Goal: Entertainment & Leisure: Browse casually

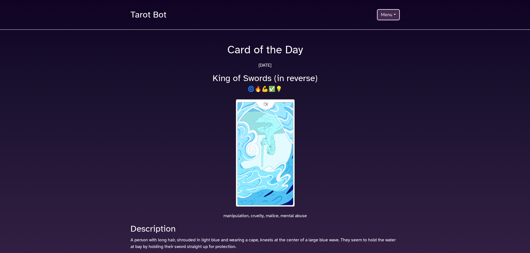
click at [270, 131] on img at bounding box center [265, 153] width 62 height 110
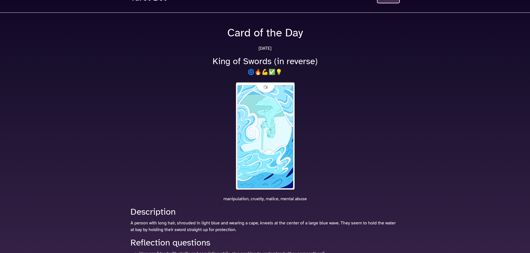
scroll to position [3, 0]
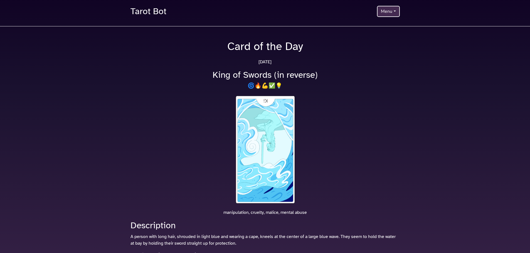
click at [258, 211] on p "manipulation, cruelty, malice, mental abuse" at bounding box center [265, 213] width 276 height 7
click at [388, 12] on button "Menu" at bounding box center [388, 11] width 23 height 11
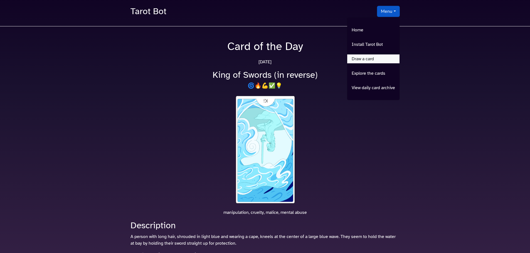
click at [380, 59] on link "Draw a card" at bounding box center [373, 59] width 52 height 9
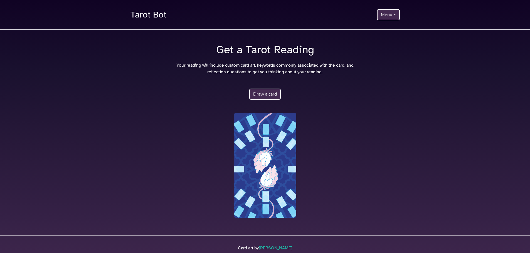
click at [258, 95] on button "Draw a card" at bounding box center [264, 94] width 31 height 11
